Goal: Information Seeking & Learning: Learn about a topic

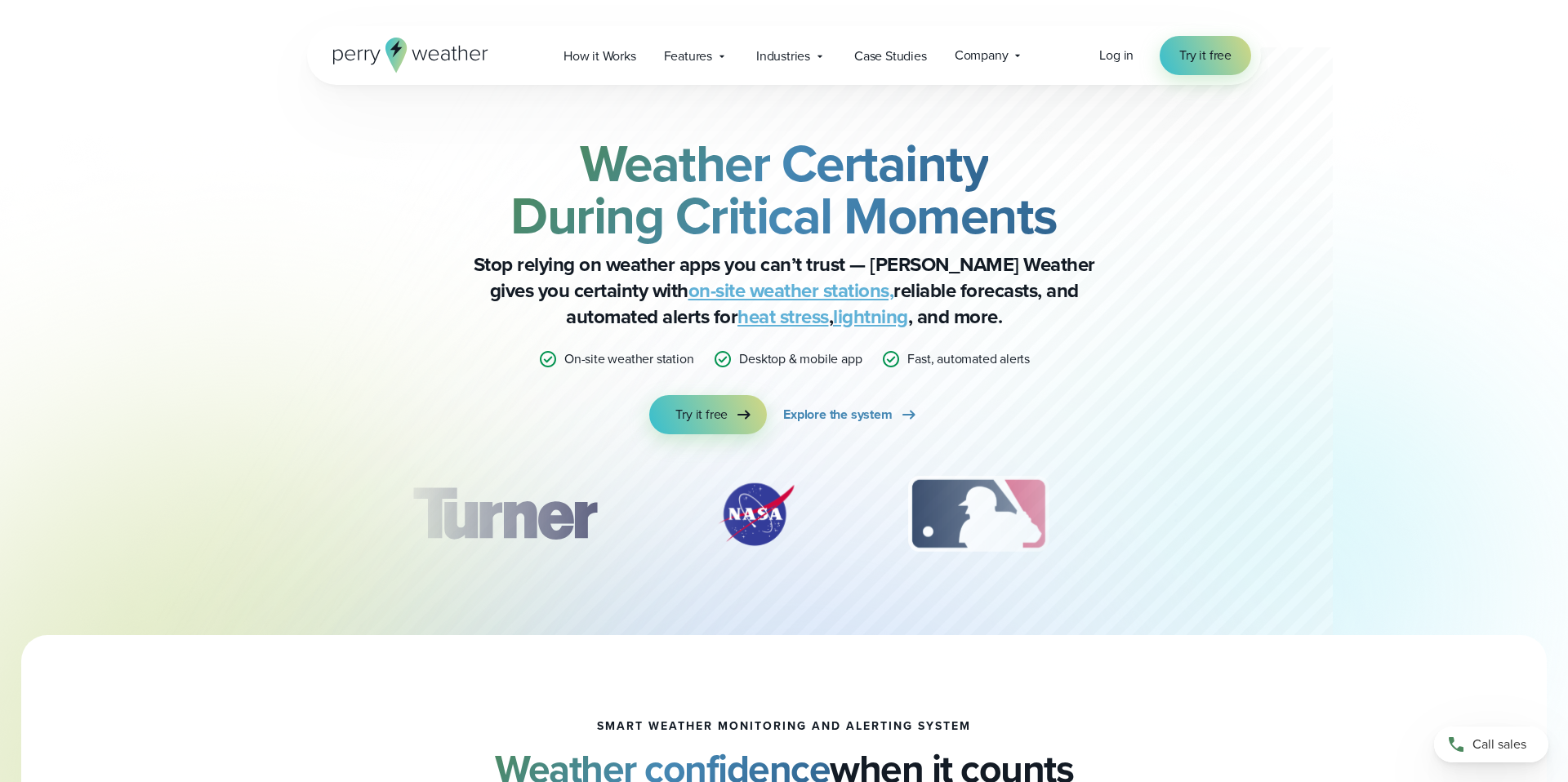
click at [471, 62] on icon at bounding box center [410, 55] width 155 height 35
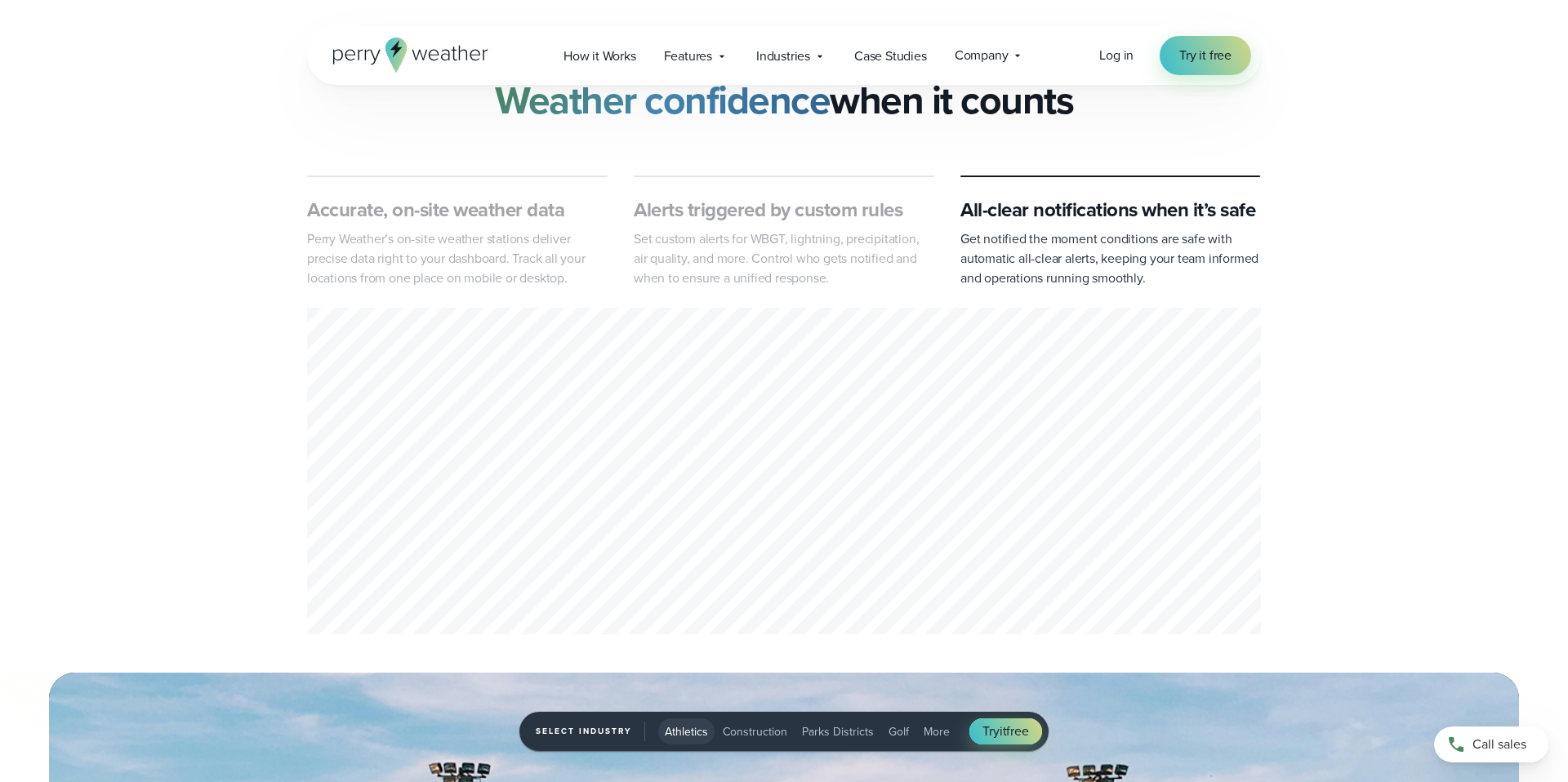
scroll to position [669, 0]
